Goal: Transaction & Acquisition: Purchase product/service

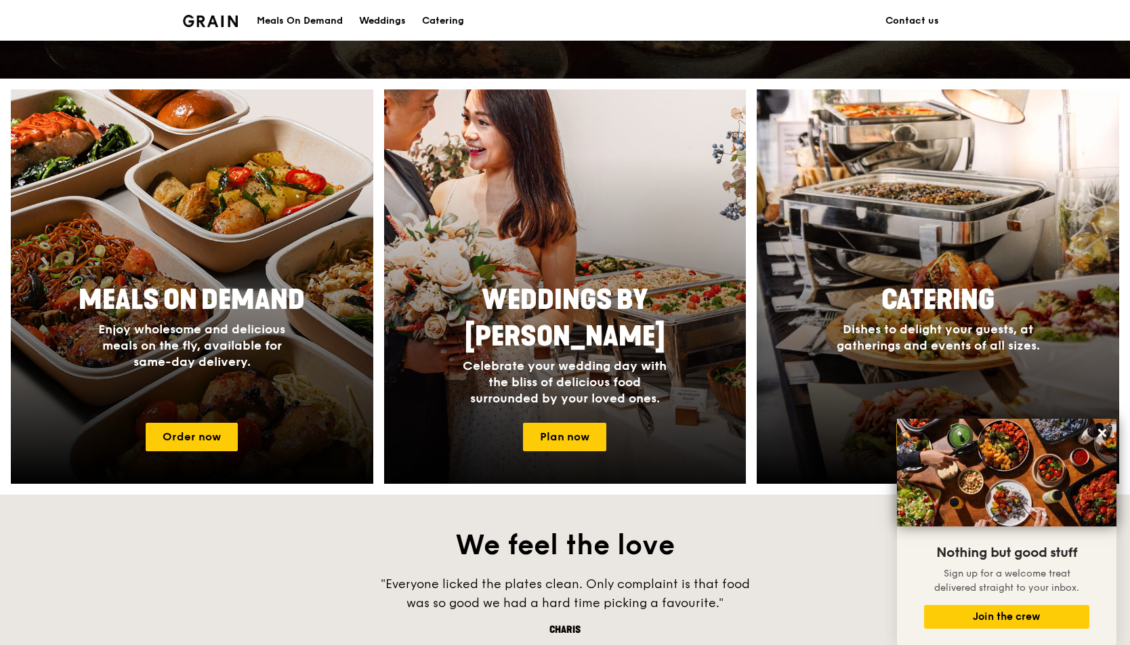
scroll to position [455, 0]
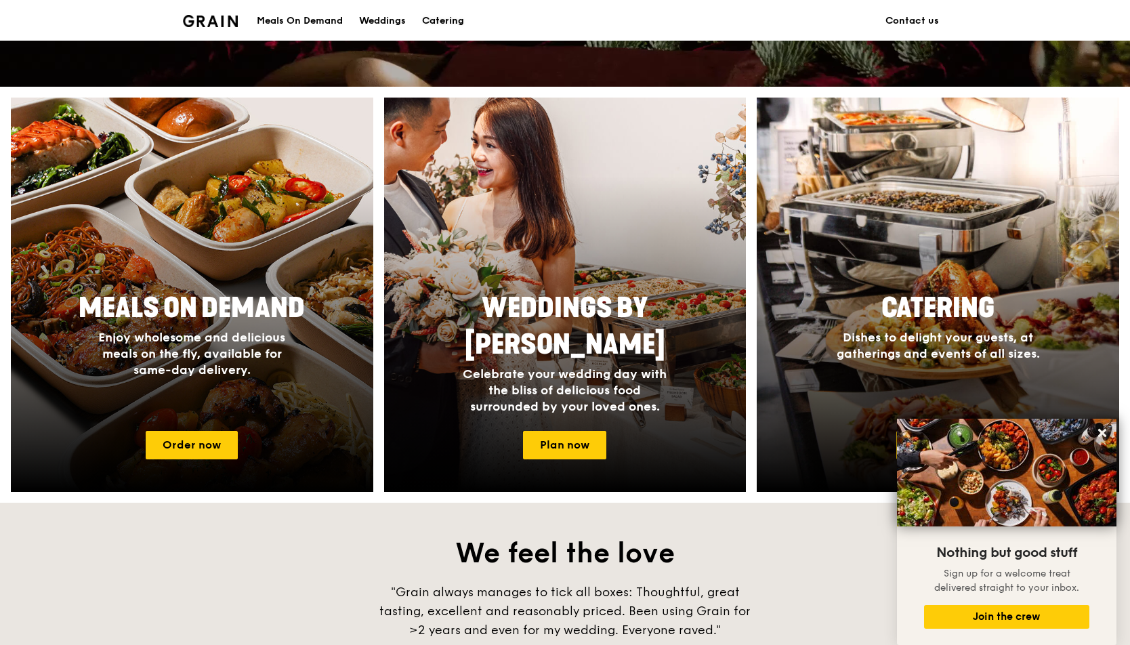
click at [442, 22] on div "Catering" at bounding box center [443, 21] width 42 height 41
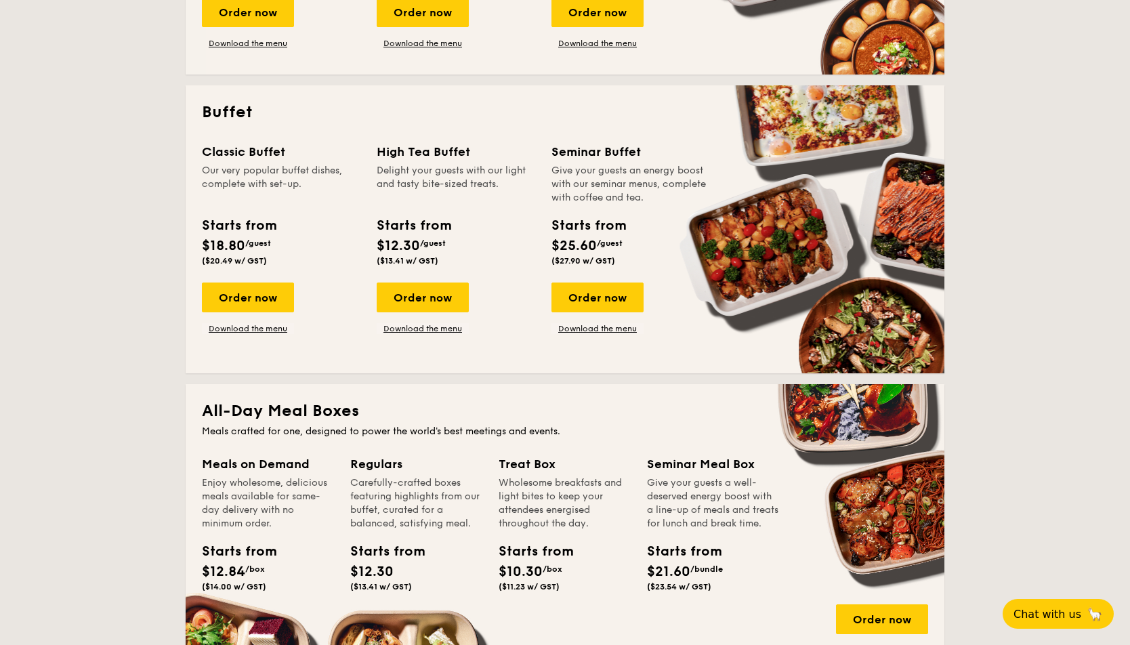
scroll to position [597, 0]
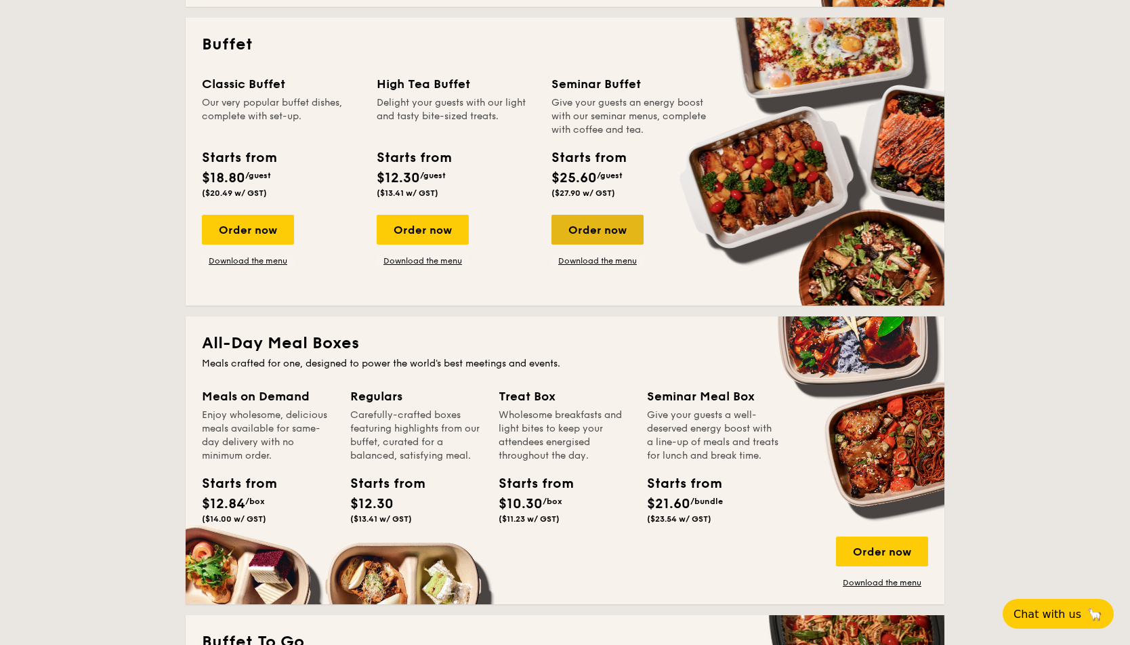
click at [620, 228] on div "Order now" at bounding box center [598, 230] width 92 height 30
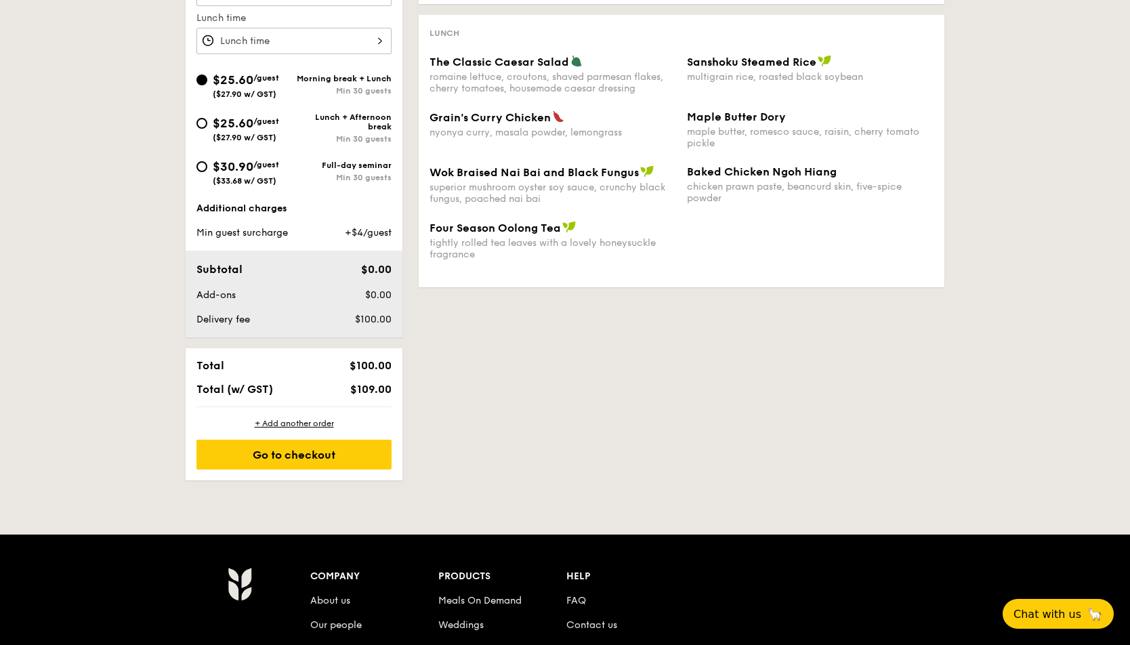
scroll to position [282, 0]
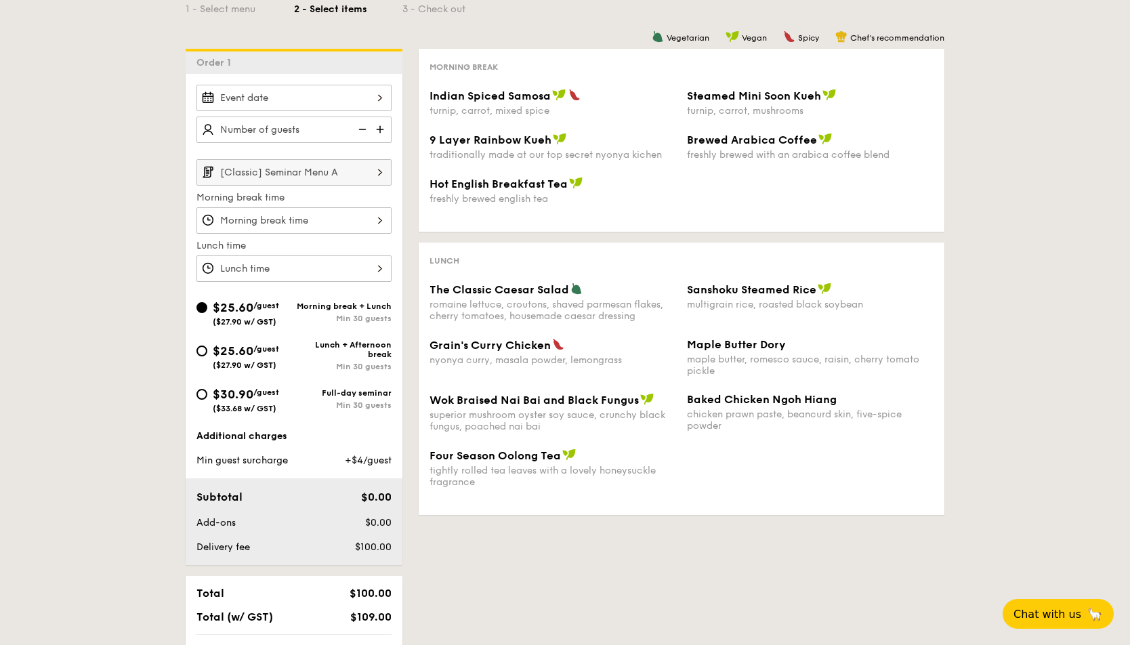
click at [359, 221] on input "Indian Spiced Samosa turnip, carrot, mixed spice" at bounding box center [293, 220] width 195 height 26
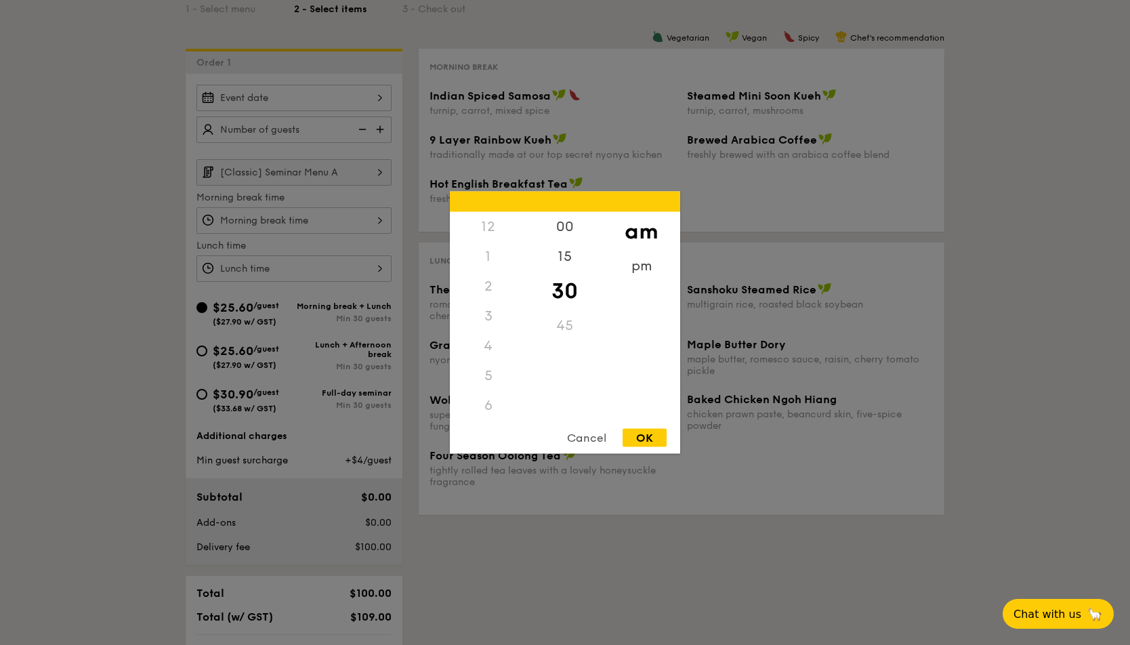
scroll to position [152, 0]
click at [358, 197] on div at bounding box center [565, 322] width 1130 height 645
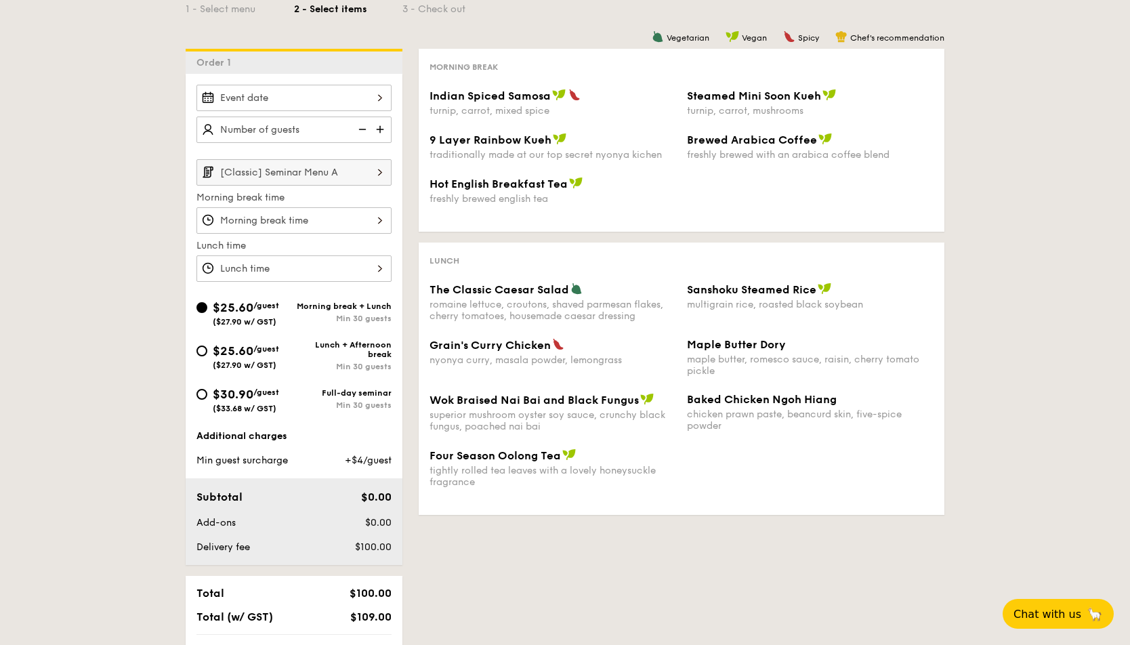
click at [371, 175] on img at bounding box center [380, 172] width 23 height 26
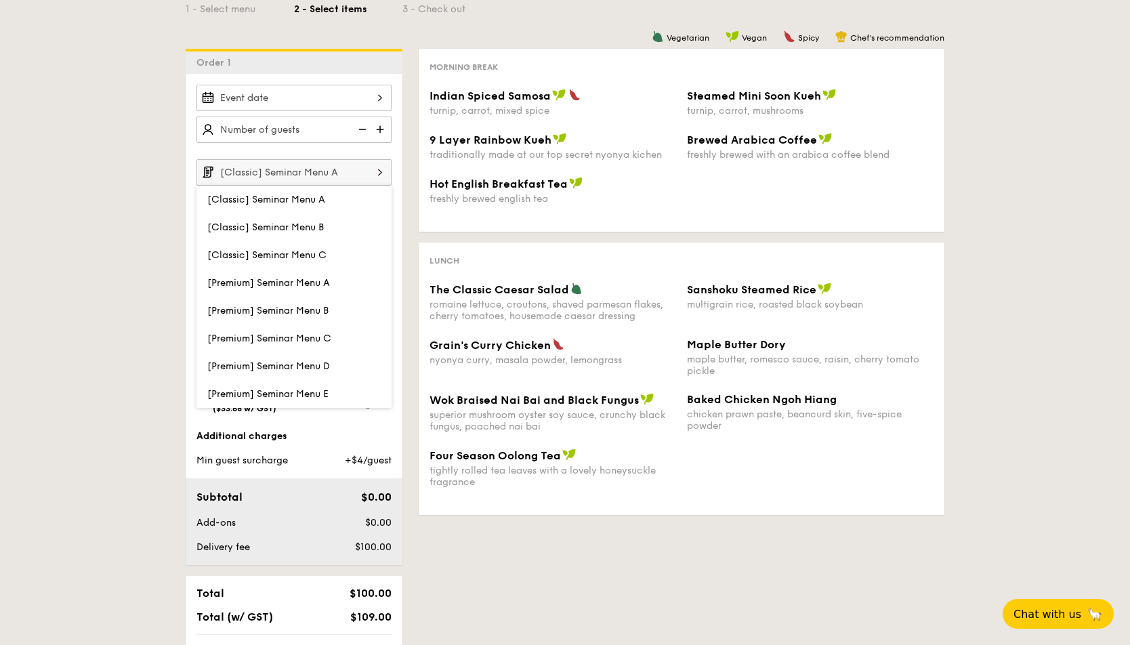
click at [371, 175] on img at bounding box center [380, 172] width 23 height 26
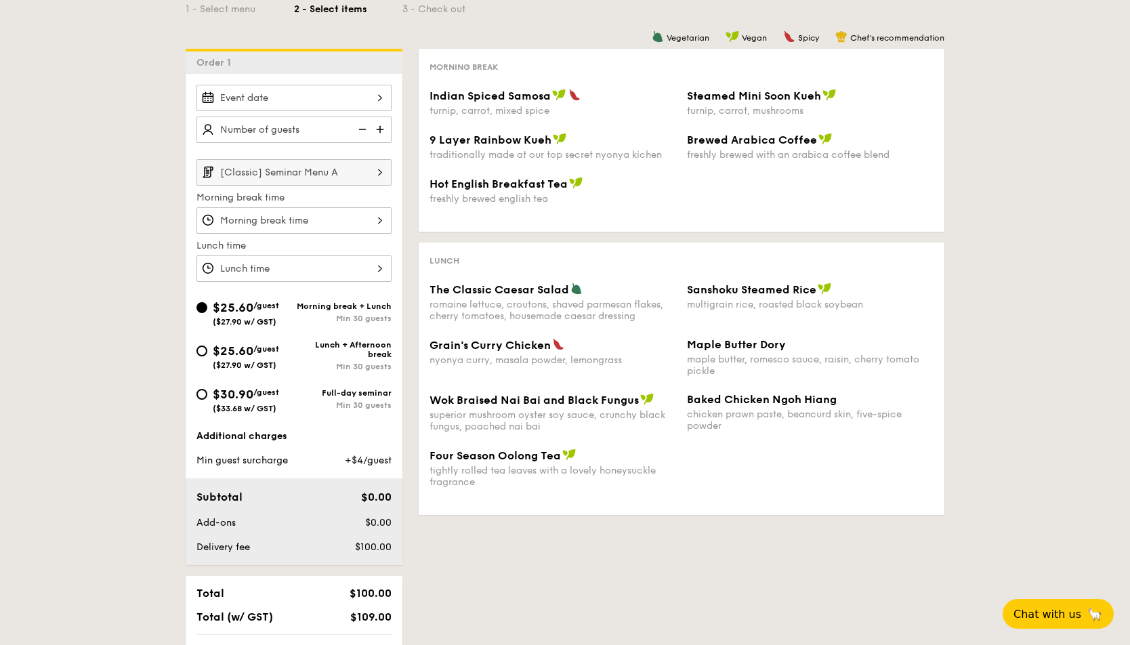
click at [371, 171] on img at bounding box center [380, 172] width 23 height 26
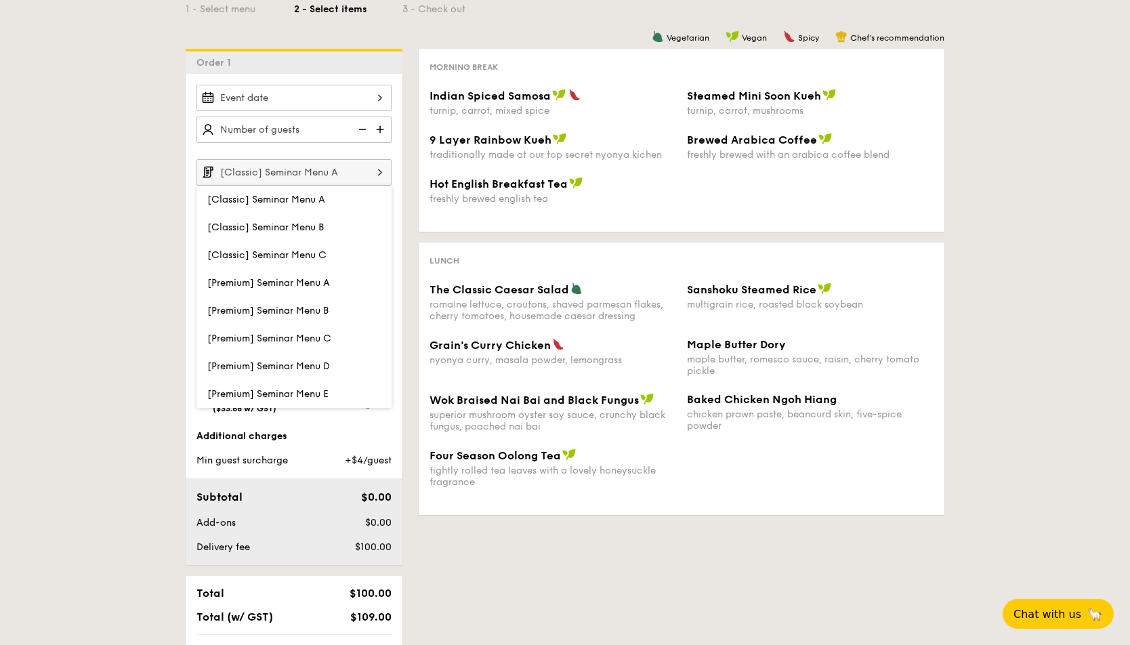
click at [94, 245] on div "1 - Select menu 2 - Select items 3 - Check out Order 1 [Classic] Seminar Menu A…" at bounding box center [565, 335] width 1130 height 746
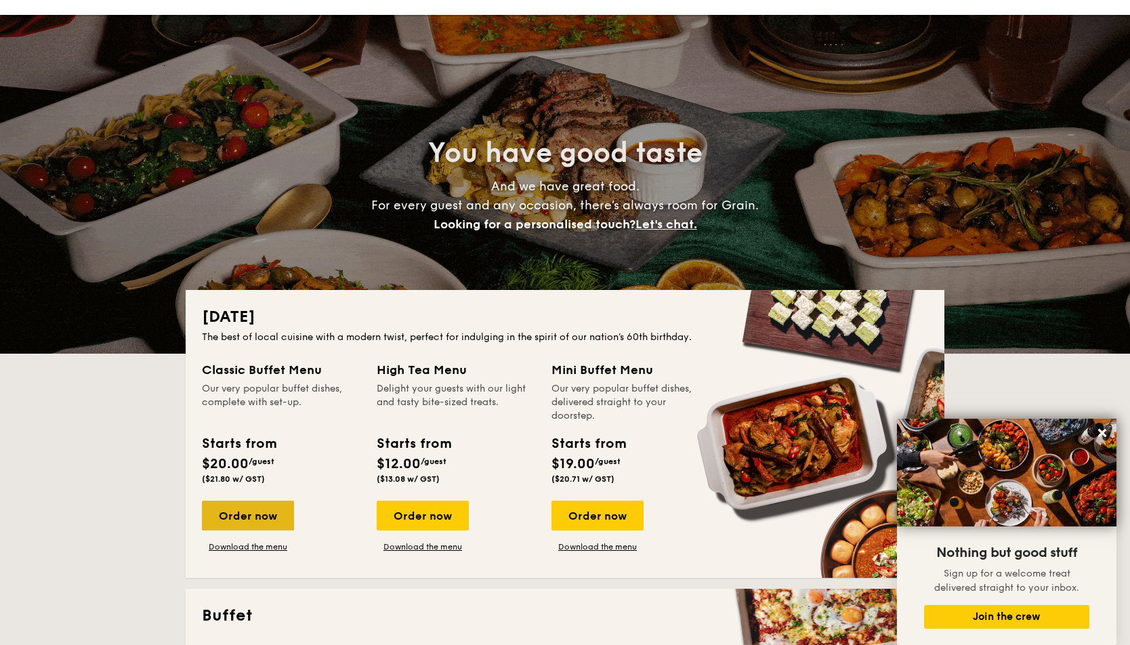
scroll to position [43, 0]
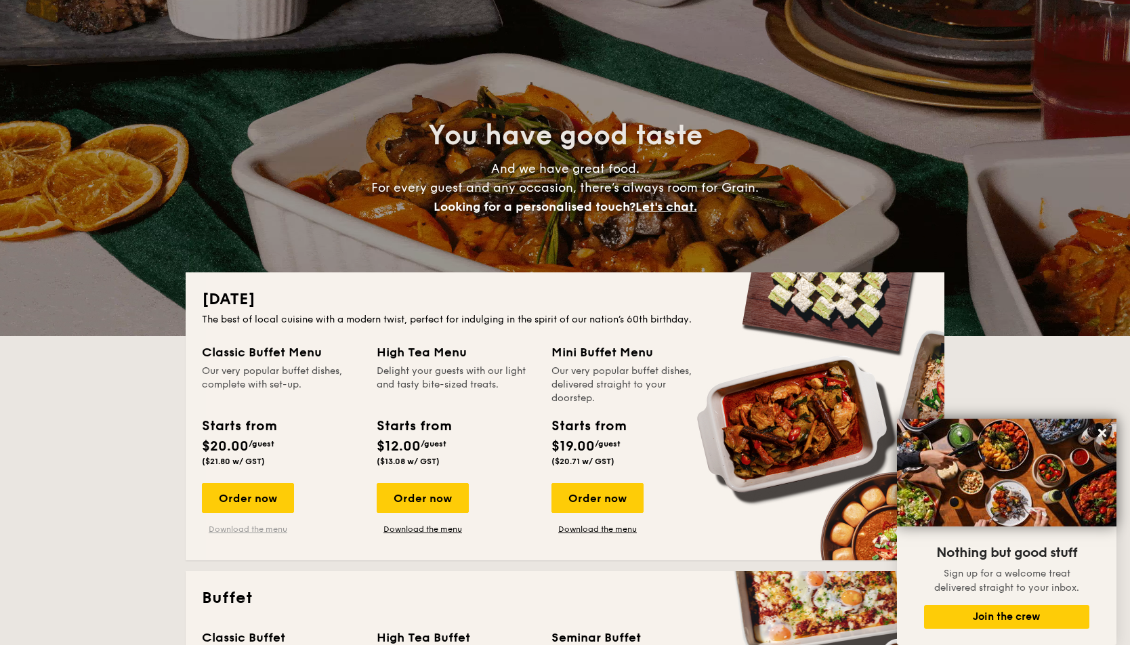
click at [274, 531] on link "Download the menu" at bounding box center [248, 529] width 92 height 11
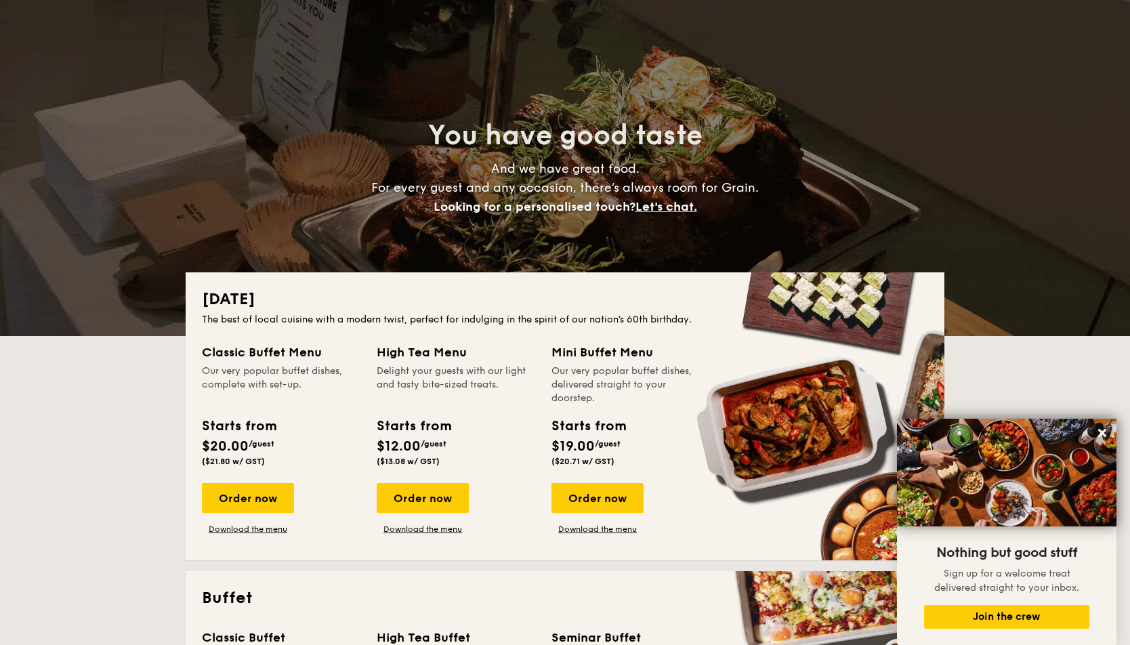
click at [276, 452] on div "Starts from $20.00 /guest ($21.80 w/ GST)" at bounding box center [238, 441] width 85 height 50
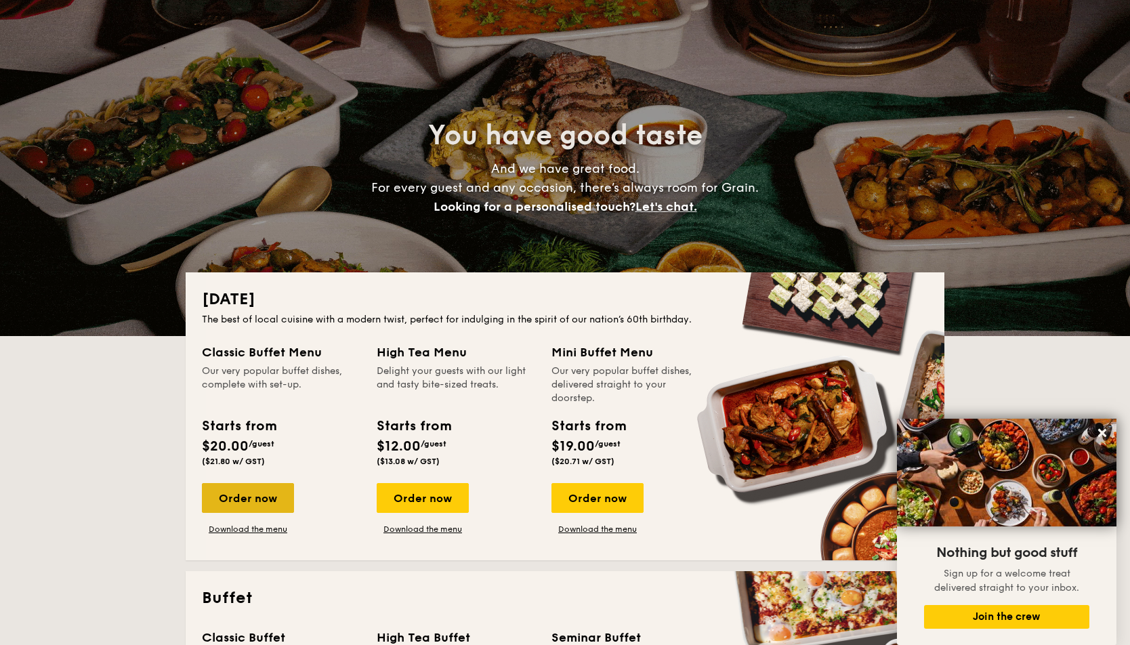
click at [266, 501] on div "Order now" at bounding box center [248, 498] width 92 height 30
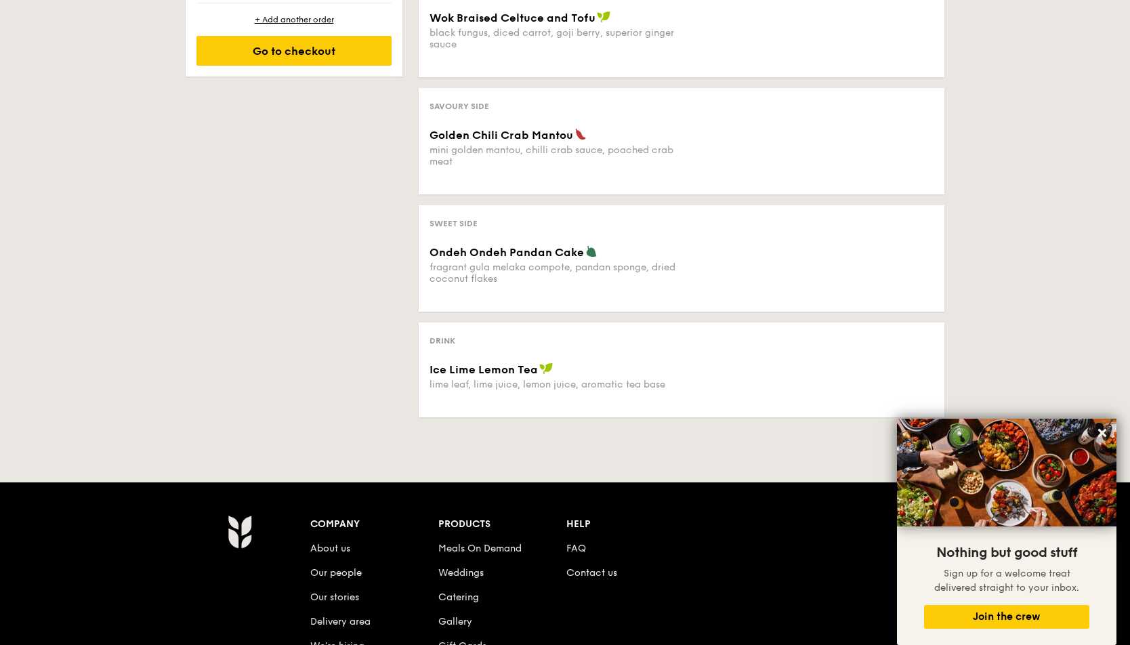
scroll to position [748, 0]
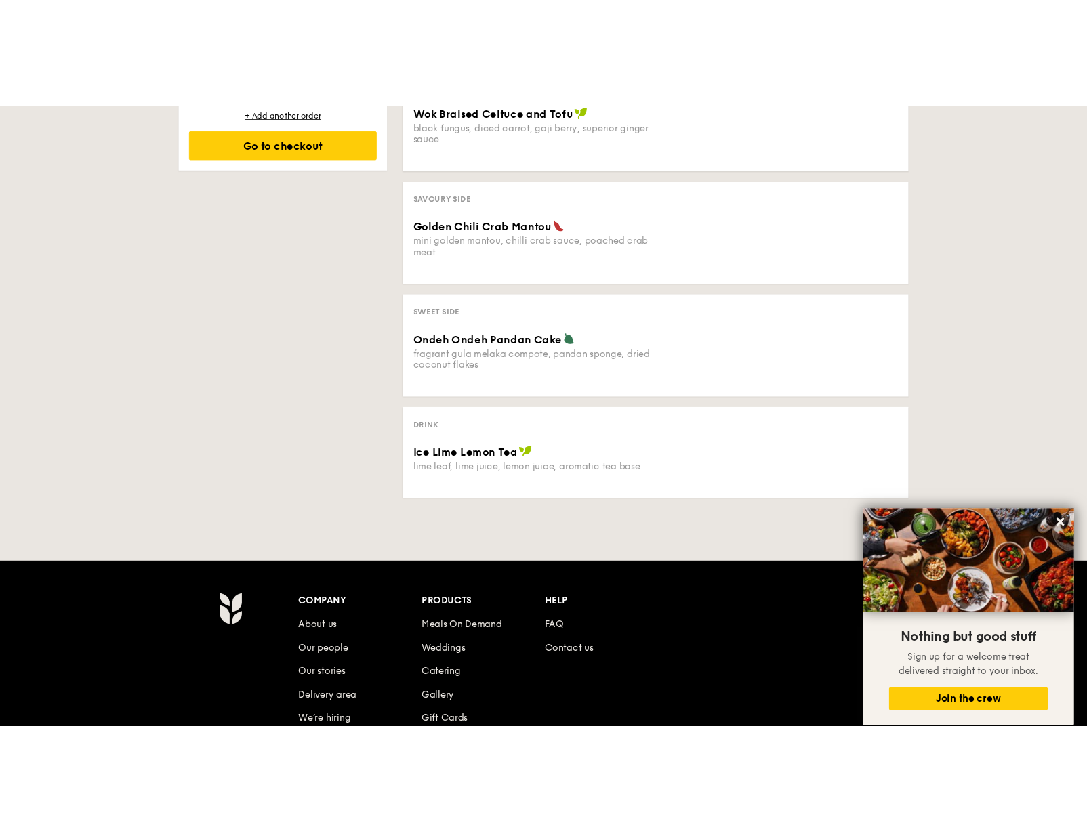
scroll to position [43, 0]
